Goal: Task Accomplishment & Management: Complete application form

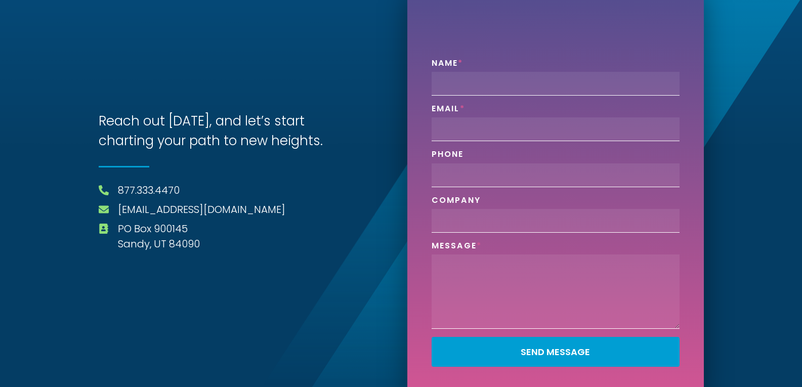
scroll to position [19, 0]
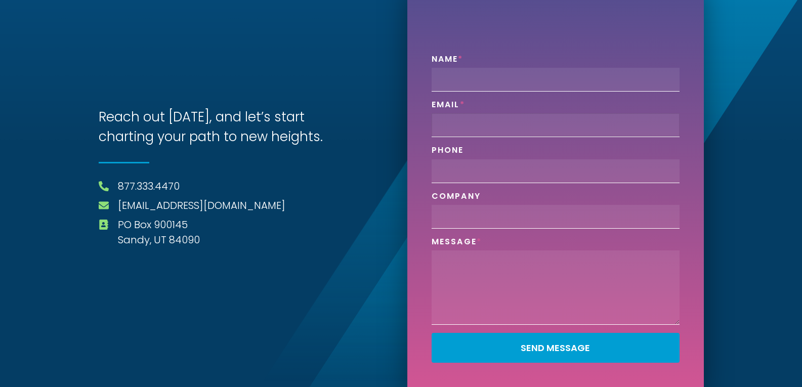
click at [491, 120] on input "Email" at bounding box center [555, 125] width 248 height 24
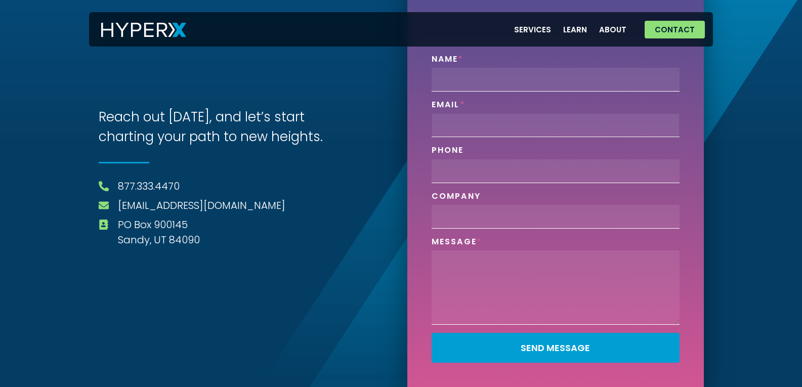
type input "Jessica@apptreo.com"
type input "Jessica Blake"
type input "9996667777"
type input "Apptreo"
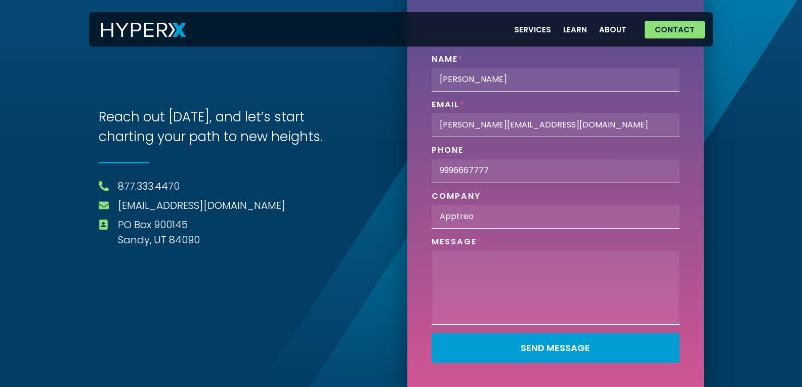
click at [502, 265] on textarea "Phone" at bounding box center [555, 287] width 248 height 74
paste textarea "Hi You're missing valuable leads—especially after hours. We can help you captur…"
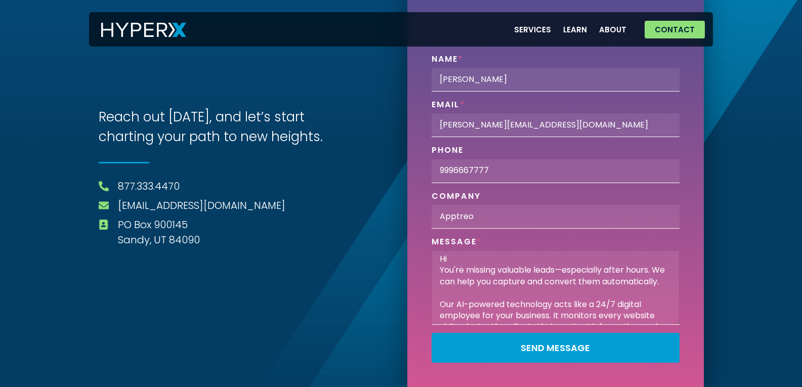
scroll to position [201, 0]
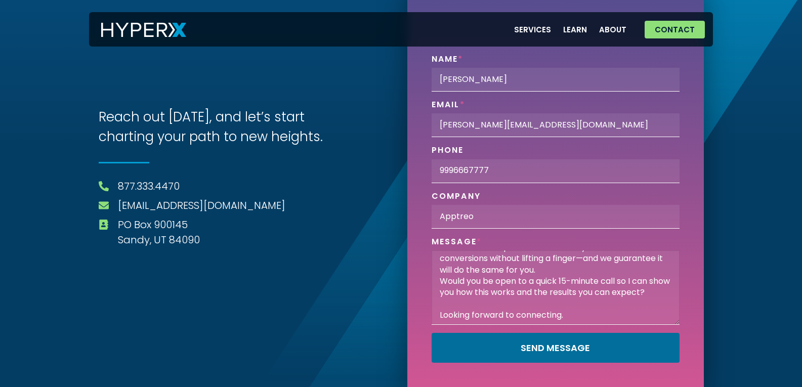
type textarea "Hi You're missing valuable leads—especially after hours. We can help you captur…"
click at [529, 335] on button "Send Message" at bounding box center [555, 348] width 248 height 30
drag, startPoint x: 529, startPoint y: 335, endPoint x: 530, endPoint y: 344, distance: 9.2
click at [529, 335] on button "Send Message" at bounding box center [555, 348] width 248 height 30
click at [533, 348] on span "Send Message" at bounding box center [554, 347] width 69 height 9
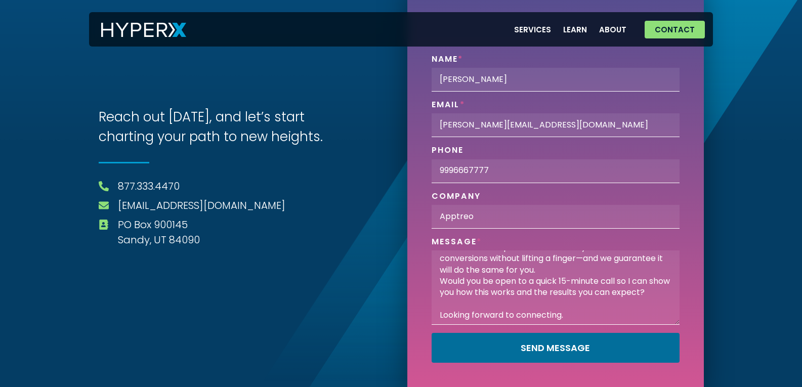
click at [533, 347] on span "Send Message" at bounding box center [554, 347] width 69 height 9
